Goal: Communication & Community: Ask a question

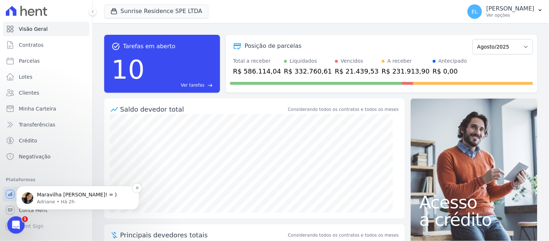
click at [45, 200] on p "Adriane • Há 2h" at bounding box center [83, 201] width 93 height 7
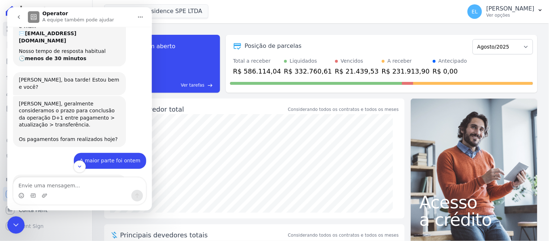
scroll to position [120, 0]
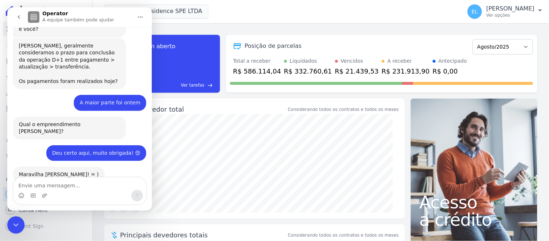
click at [19, 17] on icon "go back" at bounding box center [19, 17] width 6 height 6
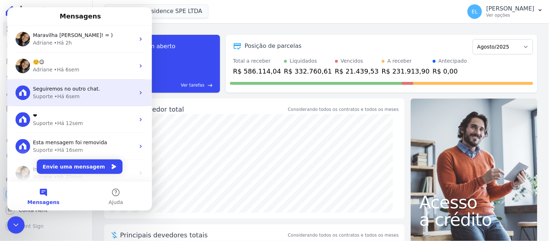
scroll to position [0, 0]
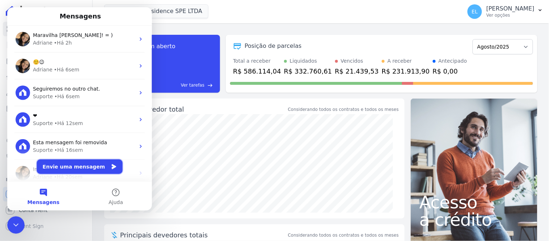
click at [85, 167] on button "Envie uma mensagem" at bounding box center [80, 166] width 86 height 14
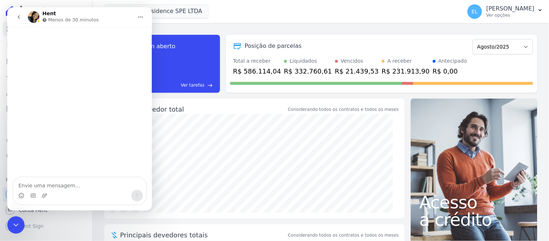
type textarea "o"
type textarea "Oii boa tarde"
type textarea "Tem a"
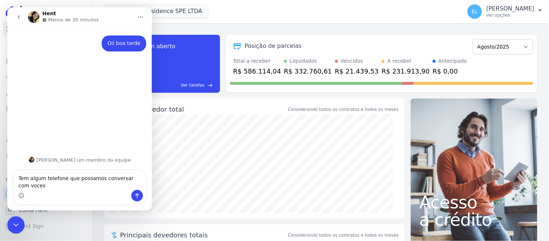
type textarea "Tem algum telefone que possamos conversar com voces?"
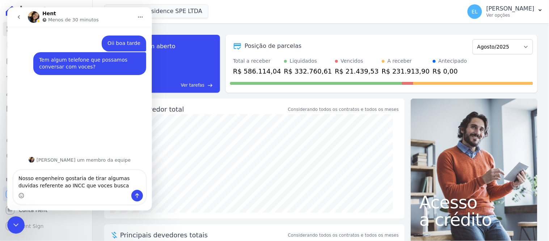
type textarea "Nosso engenheiro gostaria de tirar algumas duvidas referente ao INCC que voces …"
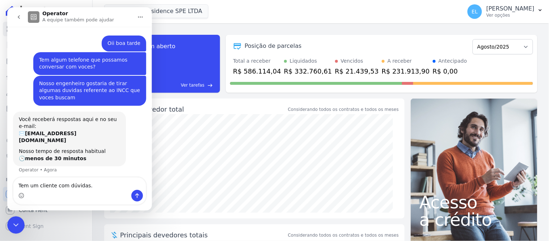
type textarea "Tem um cliente com dúvidas.."
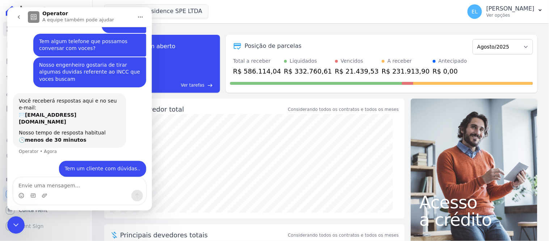
click at [17, 222] on icon "Encerramento do Messenger da Intercom" at bounding box center [15, 224] width 9 height 9
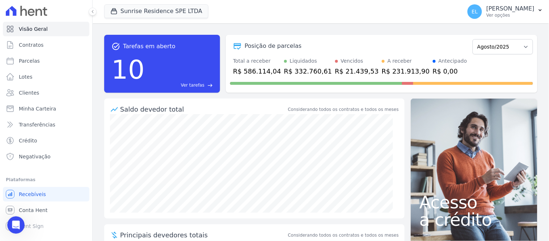
click at [22, 219] on div "Abertura do Messenger da Intercom" at bounding box center [16, 225] width 24 height 24
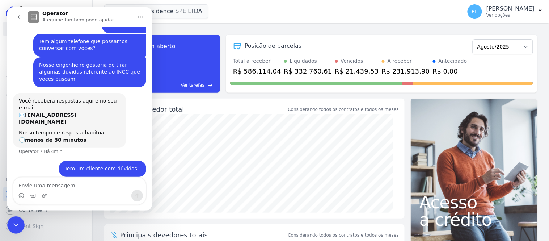
click at [16, 20] on button "go back" at bounding box center [19, 17] width 14 height 14
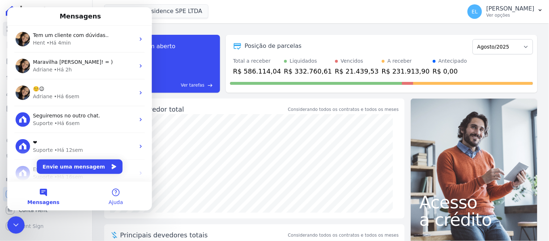
click at [120, 191] on button "Ajuda" at bounding box center [115, 195] width 72 height 29
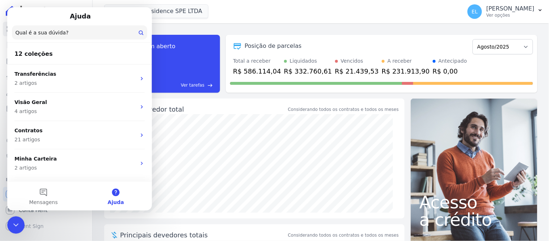
click at [20, 216] on div at bounding box center [15, 224] width 17 height 17
drag, startPoint x: 19, startPoint y: 221, endPoint x: 26, endPoint y: 432, distance: 211.2
click at [19, 221] on icon "Encerramento do Messenger da Intercom" at bounding box center [15, 224] width 9 height 9
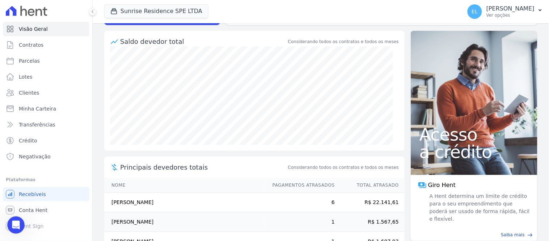
scroll to position [129, 0]
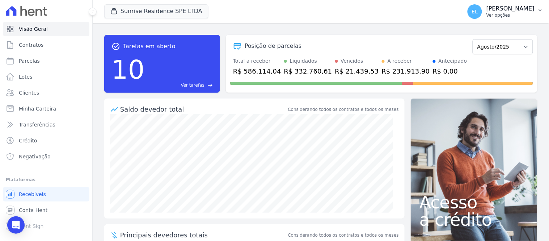
click at [529, 9] on p "[PERSON_NAME]" at bounding box center [511, 8] width 48 height 7
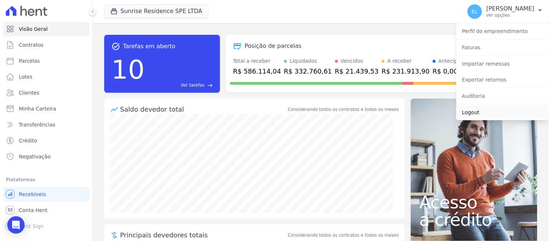
click at [473, 110] on link "Logout" at bounding box center [503, 112] width 93 height 13
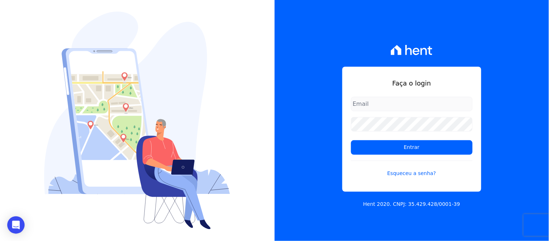
click at [323, 182] on div "Faça o login Entrar Esqueceu a senha? Hent 2020. CNPJ: 35.429.428/0001-39" at bounding box center [412, 120] width 275 height 241
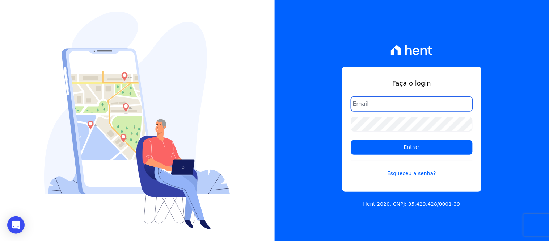
click at [391, 98] on input "email" at bounding box center [412, 104] width 122 height 14
type input "[EMAIL_ADDRESS][DOMAIN_NAME]"
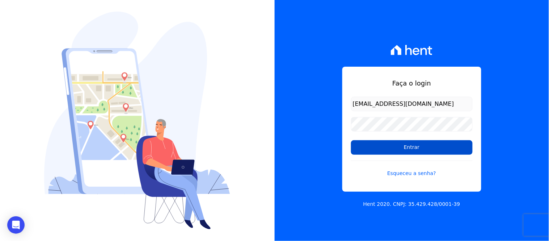
click at [383, 151] on input "Entrar" at bounding box center [412, 147] width 122 height 14
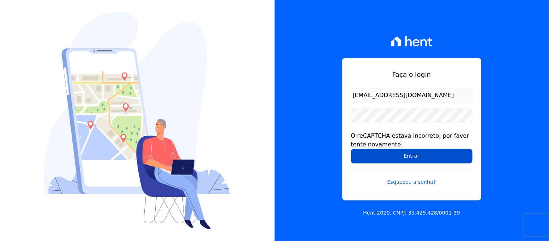
click at [396, 157] on input "Entrar" at bounding box center [412, 156] width 122 height 14
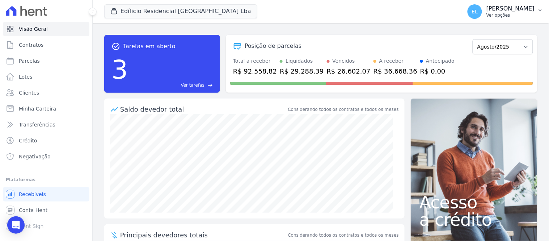
click at [526, 12] on p "[PERSON_NAME]" at bounding box center [511, 8] width 48 height 7
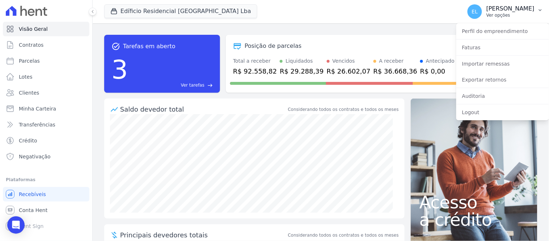
click at [526, 12] on p "Erica Laureano Arruda" at bounding box center [511, 8] width 48 height 7
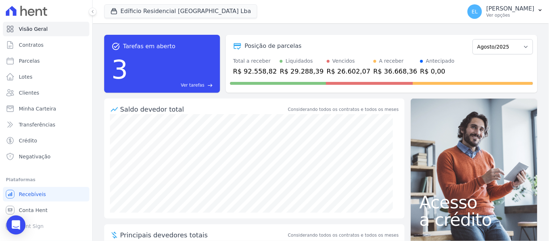
click at [19, 226] on icon "Open Intercom Messenger" at bounding box center [16, 224] width 8 height 9
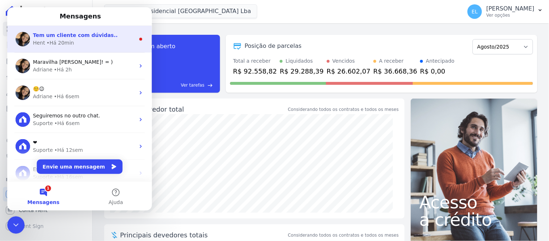
click at [87, 45] on div "Hent • Há 20min" at bounding box center [84, 43] width 102 height 8
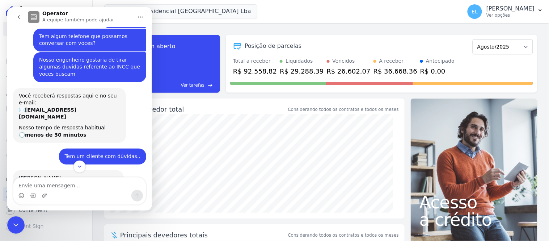
scroll to position [47, 0]
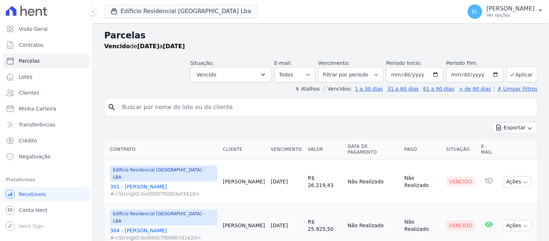
select select
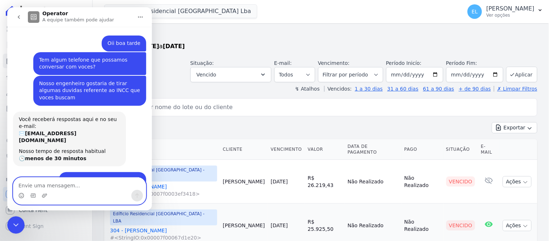
scroll to position [47, 0]
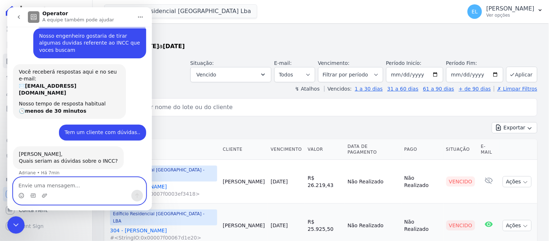
click at [50, 184] on textarea "Envie uma mensagem..." at bounding box center [79, 183] width 133 height 12
type textarea "Parece que o valor está dando divergência"
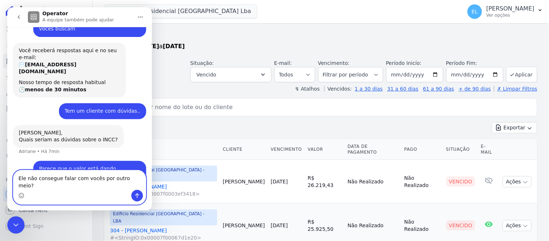
type textarea "Ele não consegue falar com vocês por outro meio?"
click at [139, 193] on icon "Enviar uma mensagem" at bounding box center [137, 195] width 6 height 6
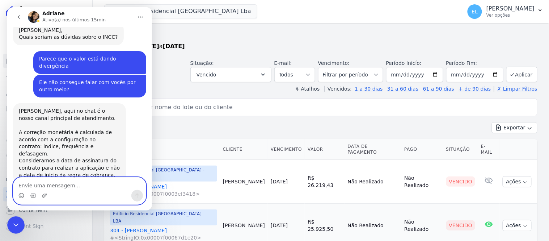
scroll to position [171, 0]
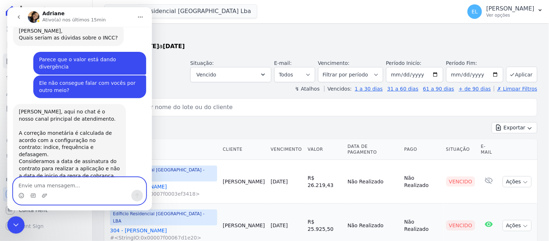
click at [87, 180] on textarea "Envie uma mensagem..." at bounding box center [79, 183] width 133 height 12
type textarea "Qual o valor utilizado em cada mês de reajuste?"
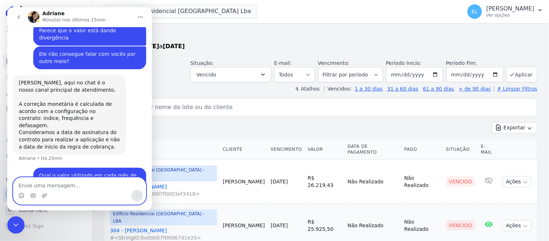
scroll to position [199, 0]
click at [43, 197] on icon "Upload do anexo" at bounding box center [44, 195] width 5 height 4
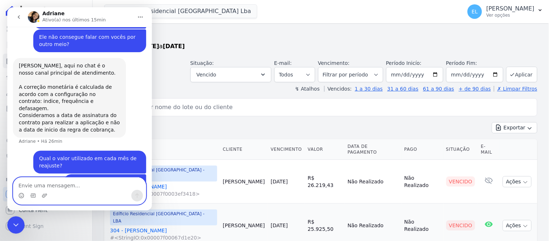
scroll to position [216, 0]
click at [16, 227] on icon "Encerramento do Messenger da Intercom" at bounding box center [15, 224] width 9 height 9
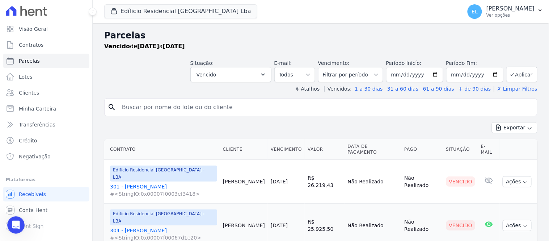
click at [8, 224] on div "Abertura do Messenger da Intercom" at bounding box center [16, 225] width 24 height 24
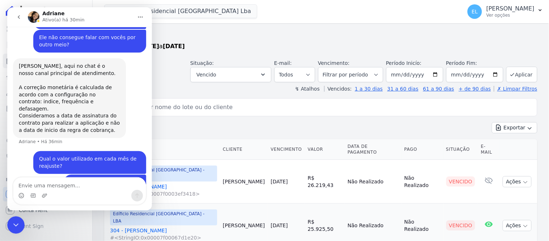
click at [16, 223] on icon "Encerramento do Messenger da Intercom" at bounding box center [15, 224] width 9 height 9
